Goal: Complete application form

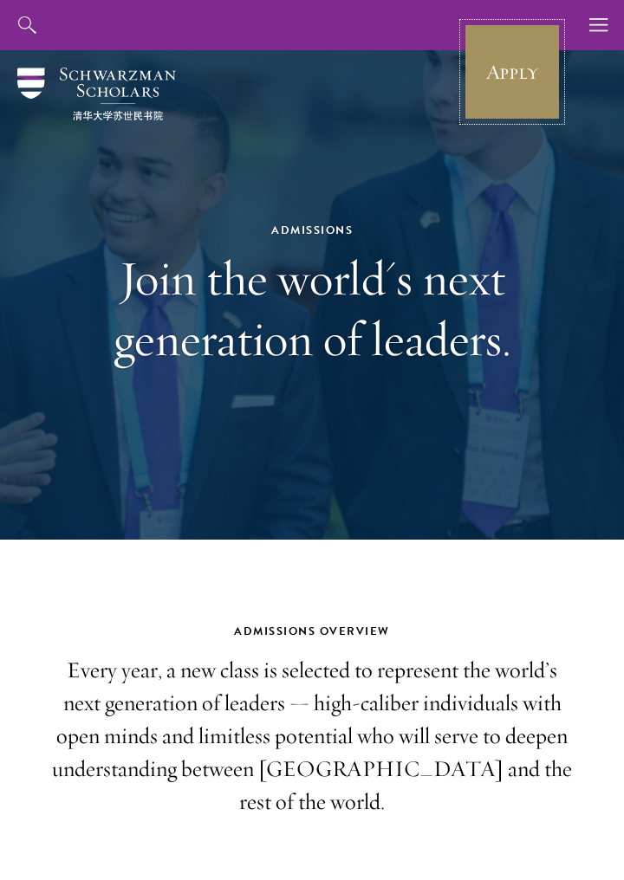
click at [526, 59] on link "Apply" at bounding box center [511, 71] width 97 height 97
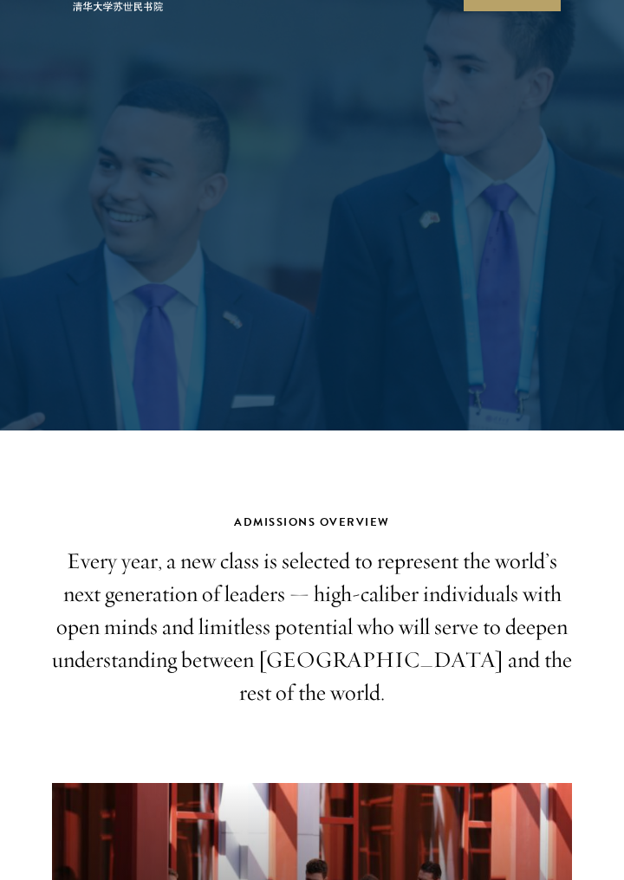
scroll to position [137, 0]
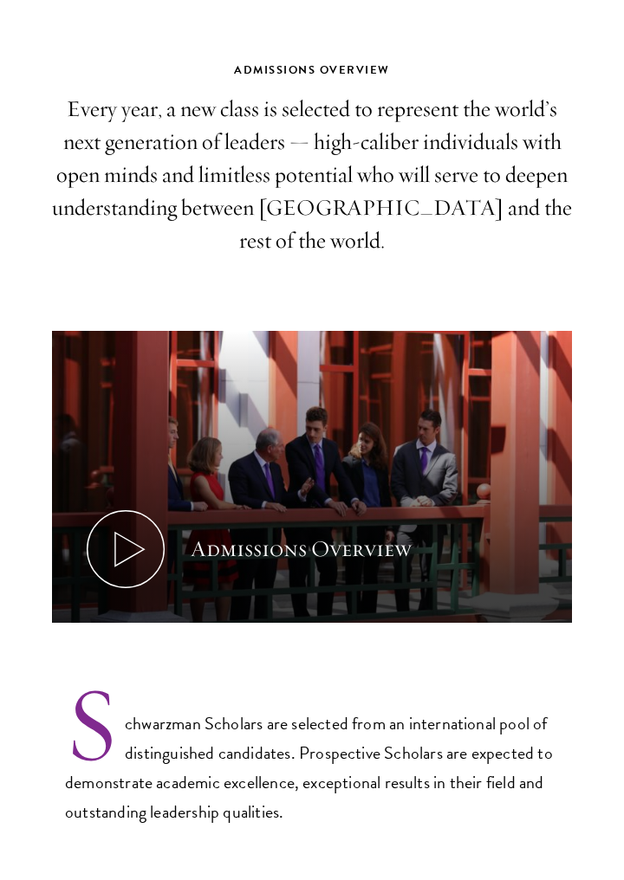
click at [90, 220] on section "Admissions Overview Every year, a new class is selected to represent the world’…" at bounding box center [312, 444] width 624 height 766
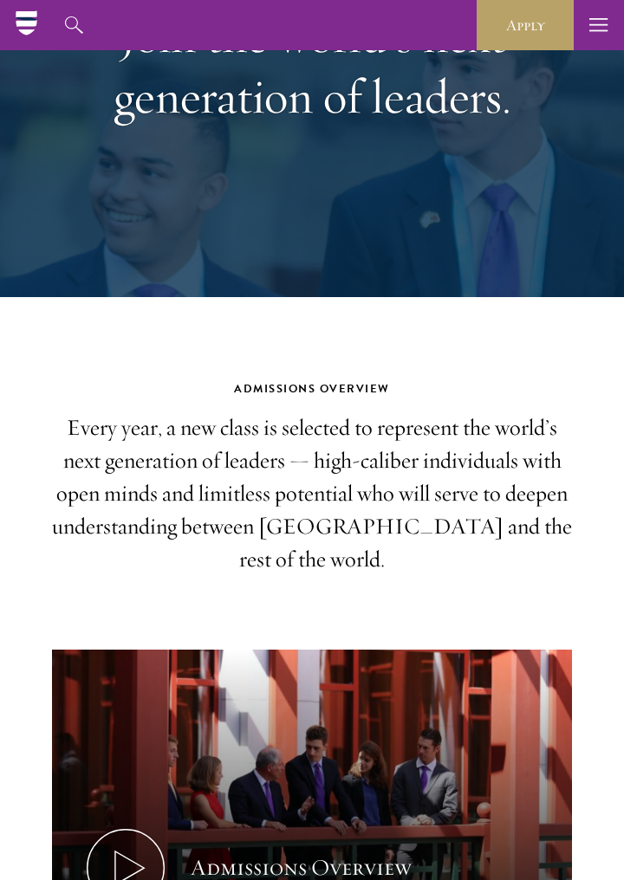
scroll to position [0, 0]
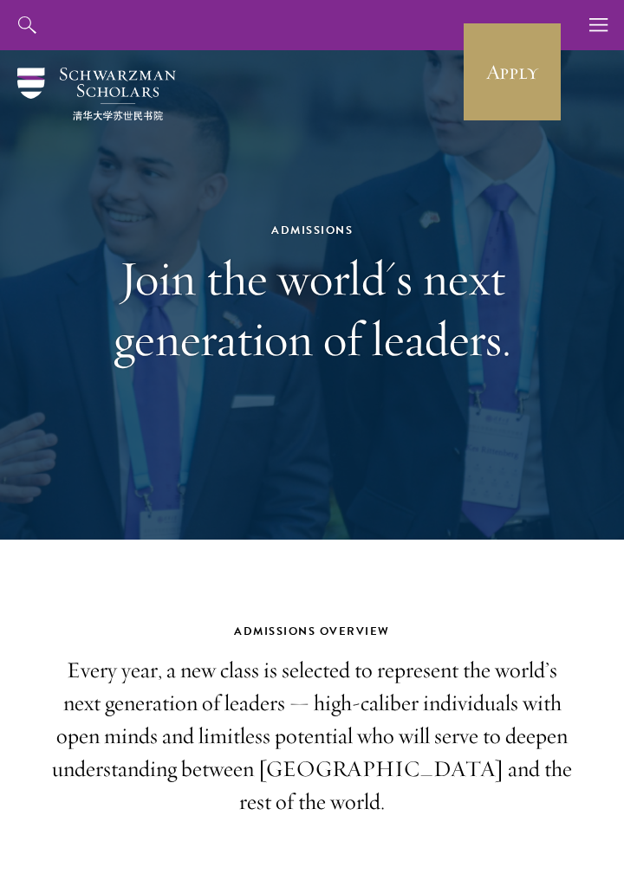
click at [191, 337] on h1 "Join the world's next generation of leaders." at bounding box center [312, 308] width 520 height 121
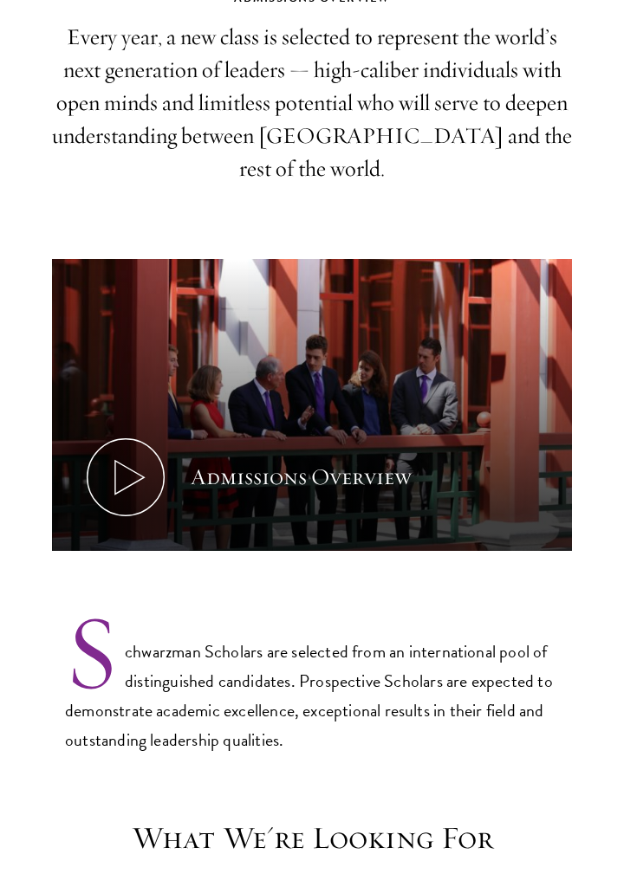
scroll to position [642, 0]
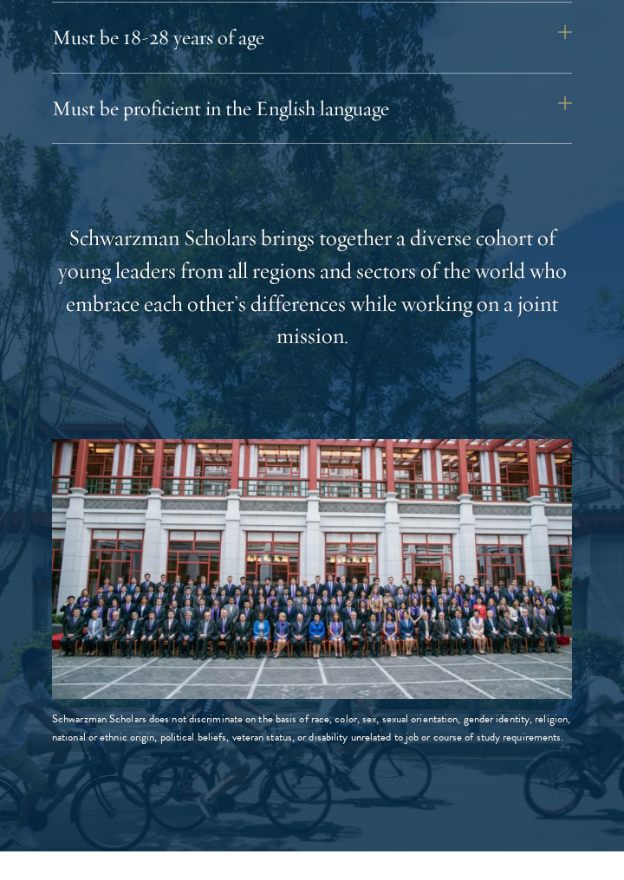
scroll to position [2409, 0]
